Goal: Navigation & Orientation: Find specific page/section

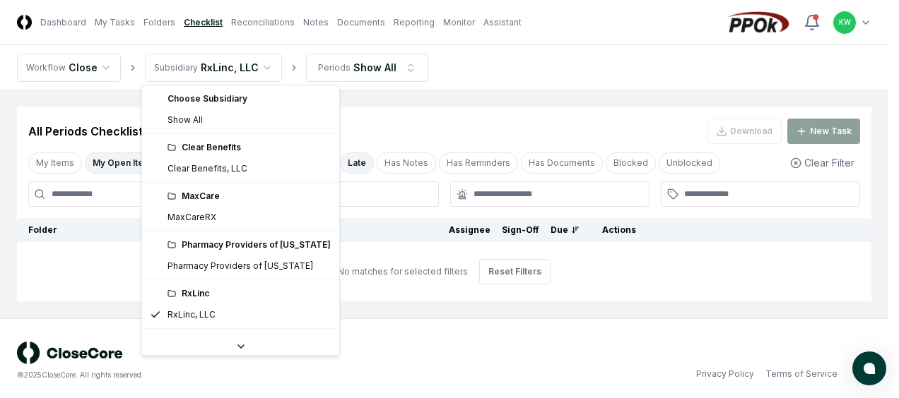
click at [256, 66] on html "CloseCore Dashboard My Tasks Folders Checklist Reconciliations Notes Documents …" at bounding box center [449, 201] width 899 height 403
click at [294, 65] on html "CloseCore Dashboard My Tasks Folders Checklist Reconciliations Notes Documents …" at bounding box center [449, 201] width 899 height 403
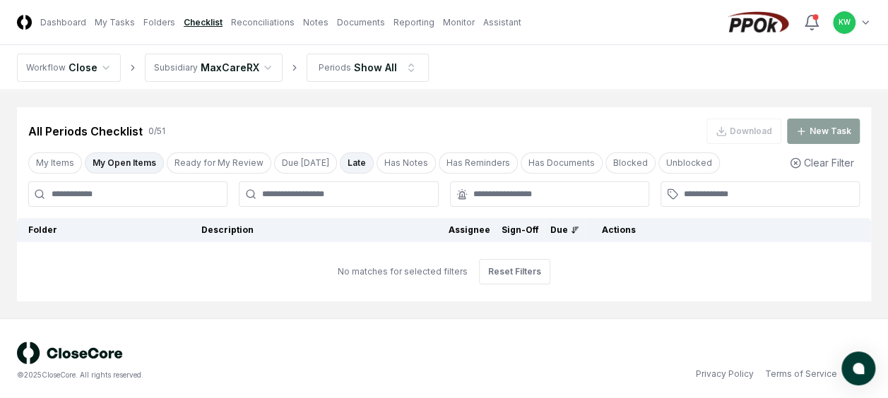
click at [263, 66] on html "CloseCore Dashboard My Tasks Folders Checklist Reconciliations Notes Documents …" at bounding box center [444, 201] width 888 height 403
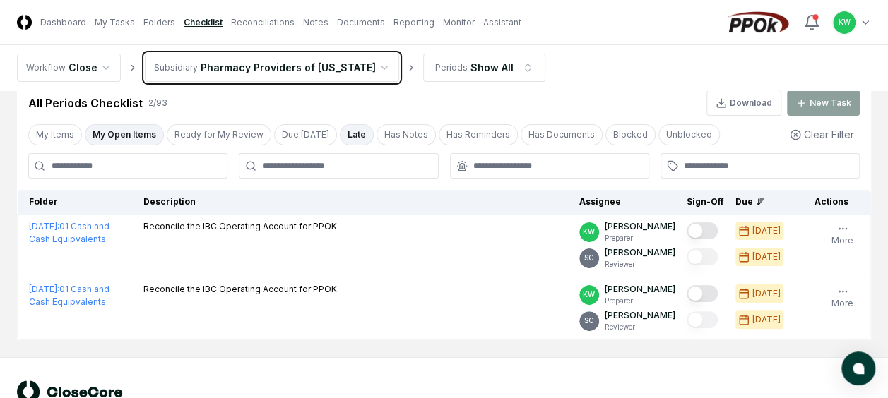
scroll to position [57, 0]
